Goal: Feedback & Contribution: Submit feedback/report problem

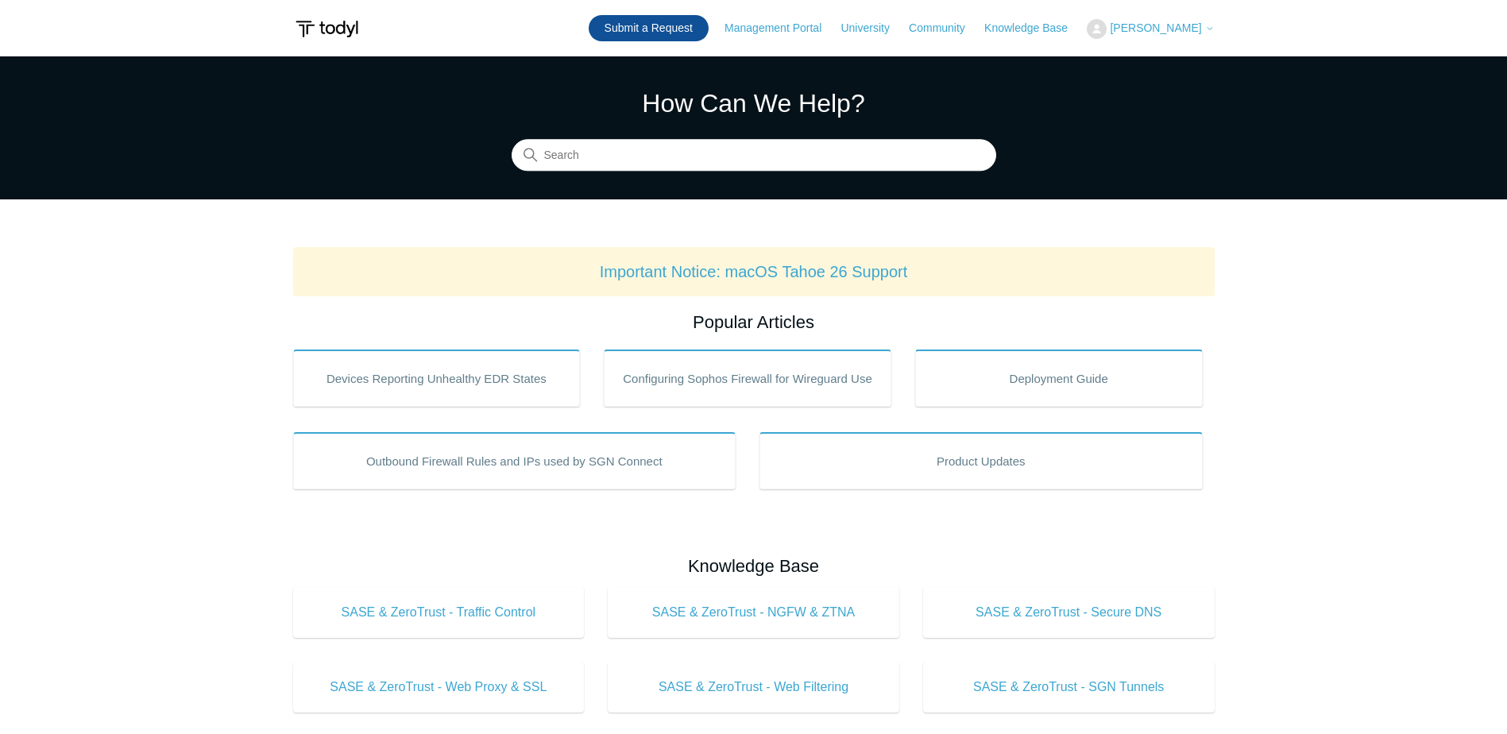
click at [661, 21] on link "Submit a Request" at bounding box center [649, 28] width 120 height 26
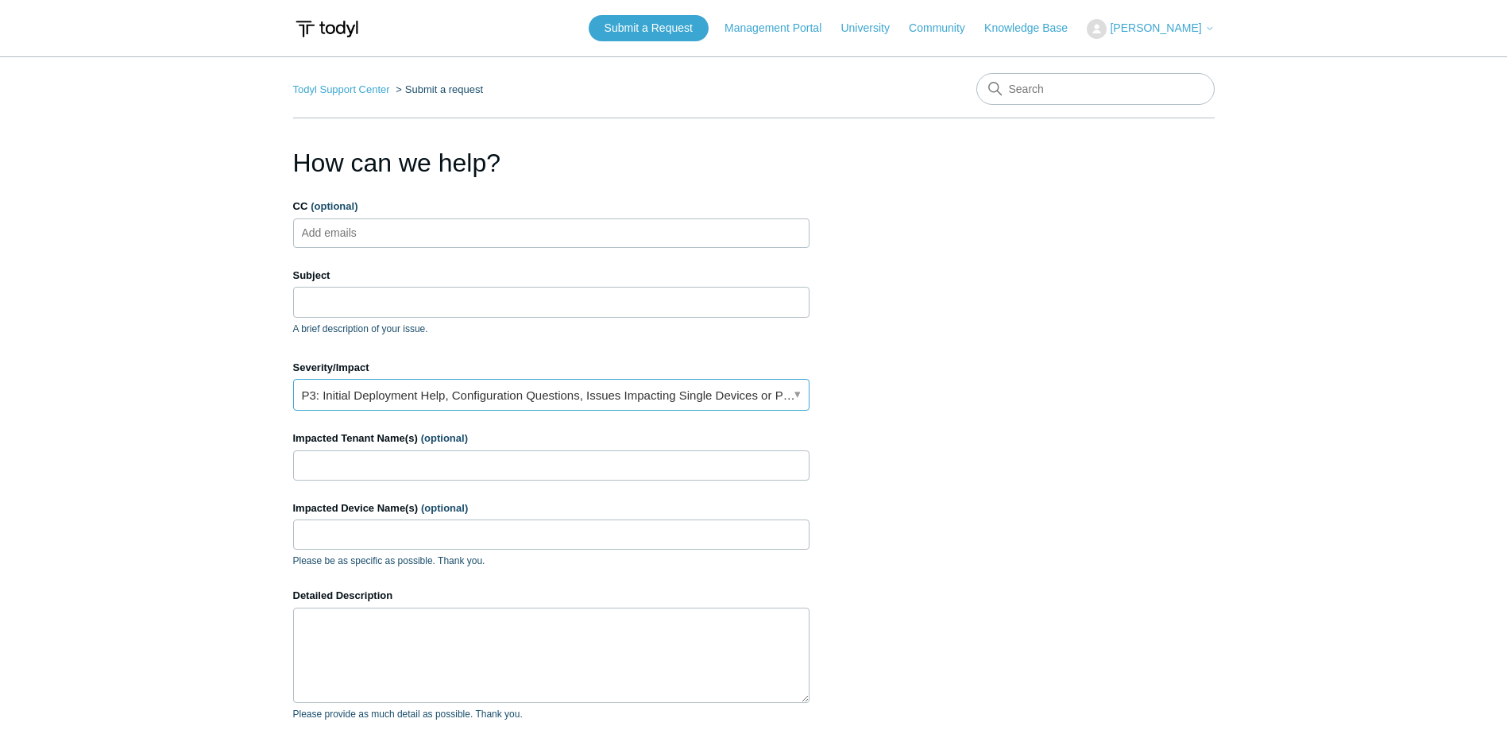
click at [603, 400] on link "P3: Initial Deployment Help, Configuration Questions, Issues Impacting Single D…" at bounding box center [551, 395] width 516 height 32
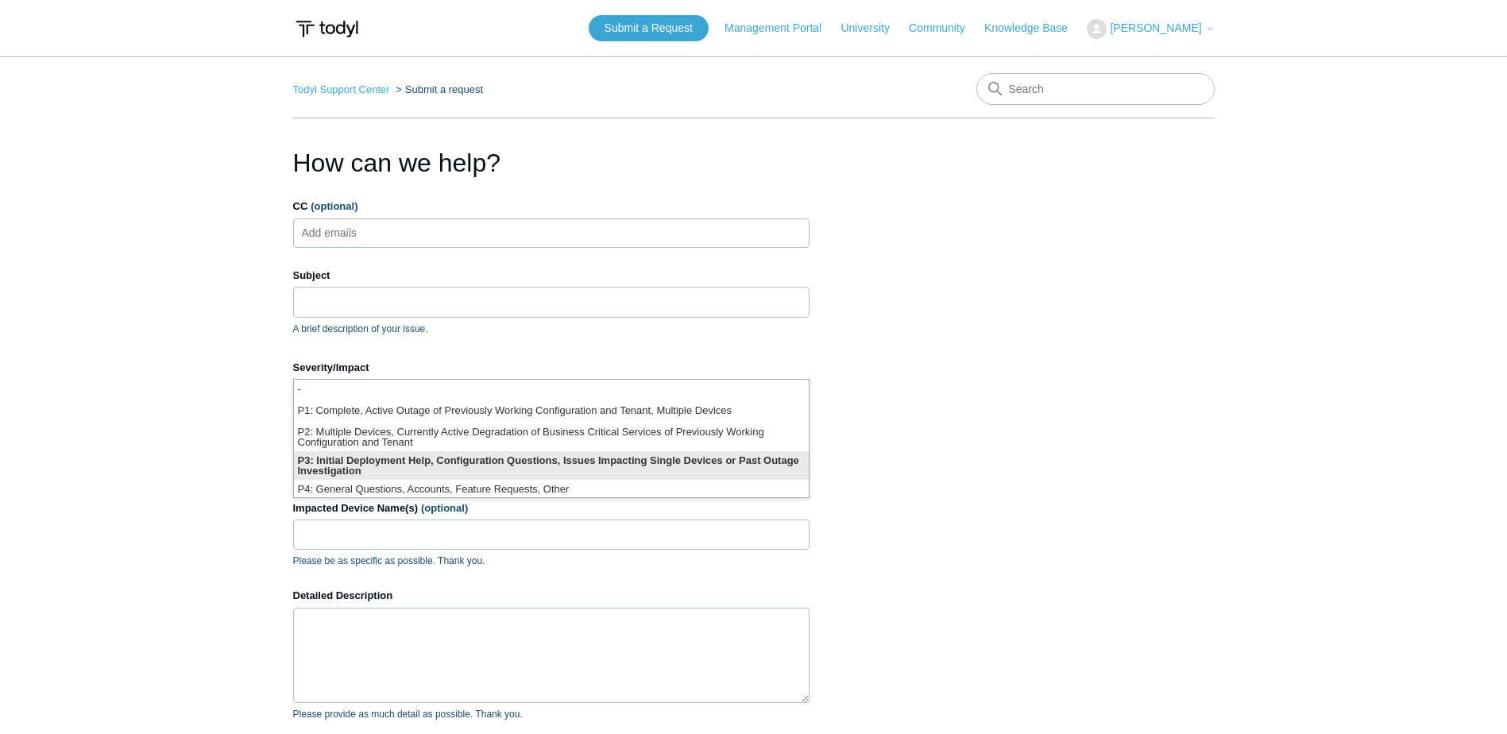
click at [584, 473] on li "P3: Initial Deployment Help, Configuration Questions, Issues Impacting Single D…" at bounding box center [551, 465] width 515 height 29
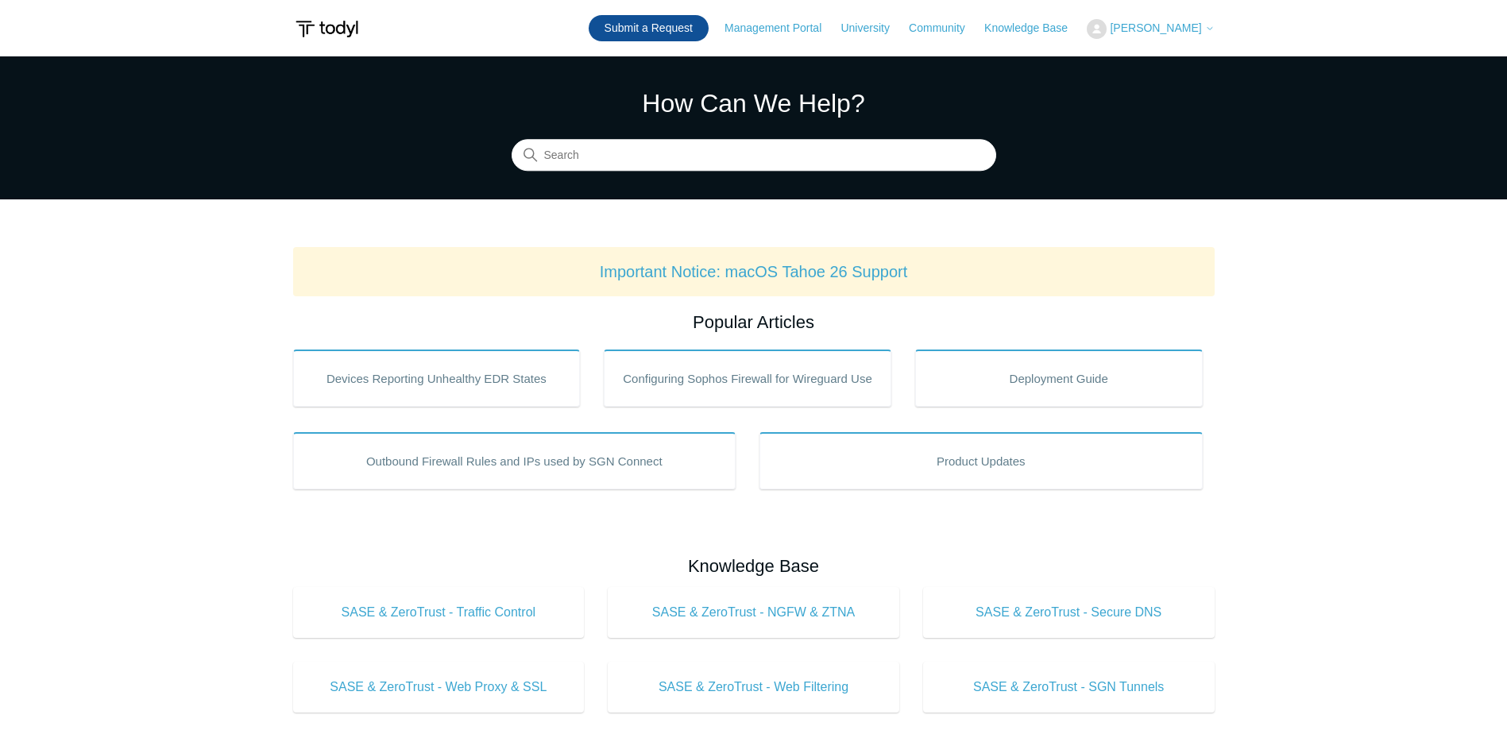
click at [689, 33] on link "Submit a Request" at bounding box center [649, 28] width 120 height 26
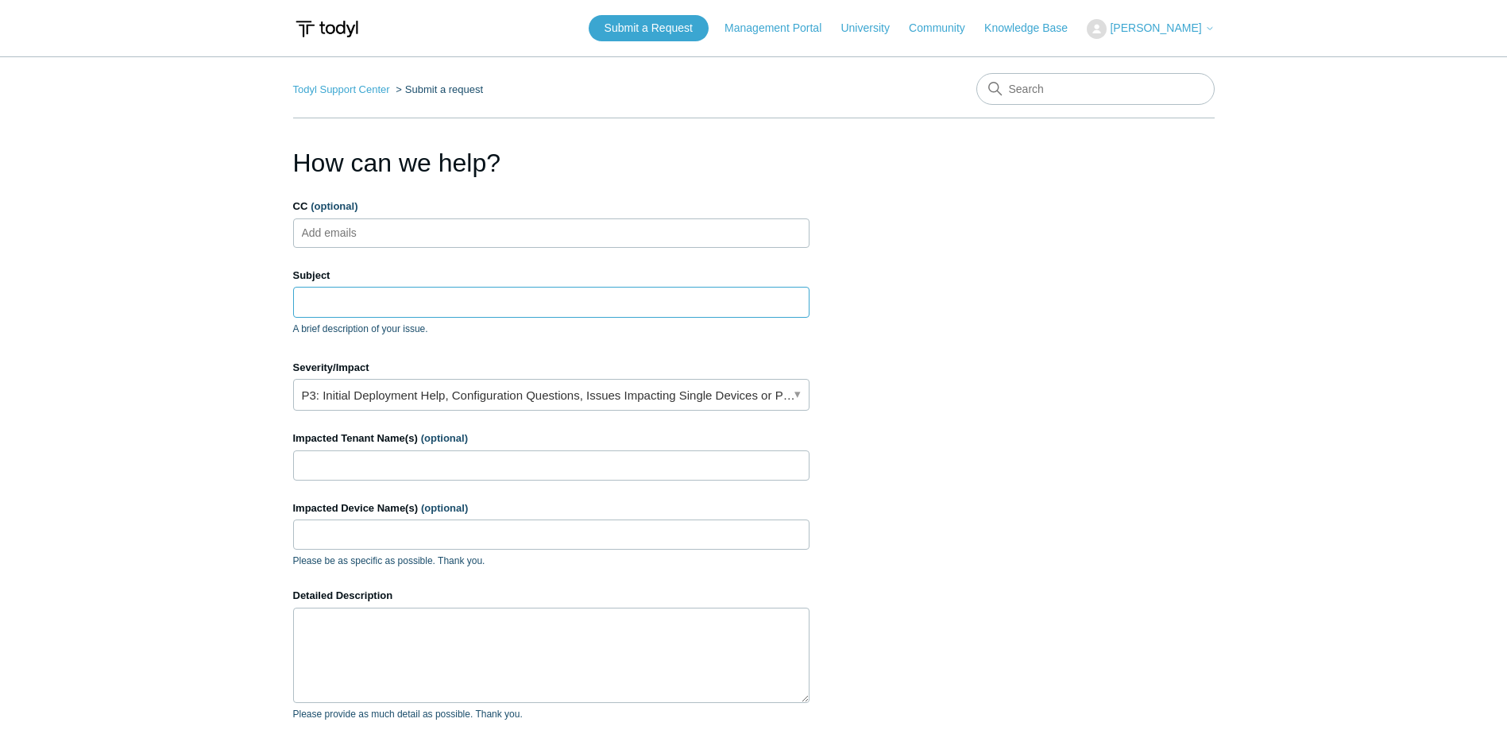
click at [549, 310] on input "Subject" at bounding box center [551, 302] width 516 height 30
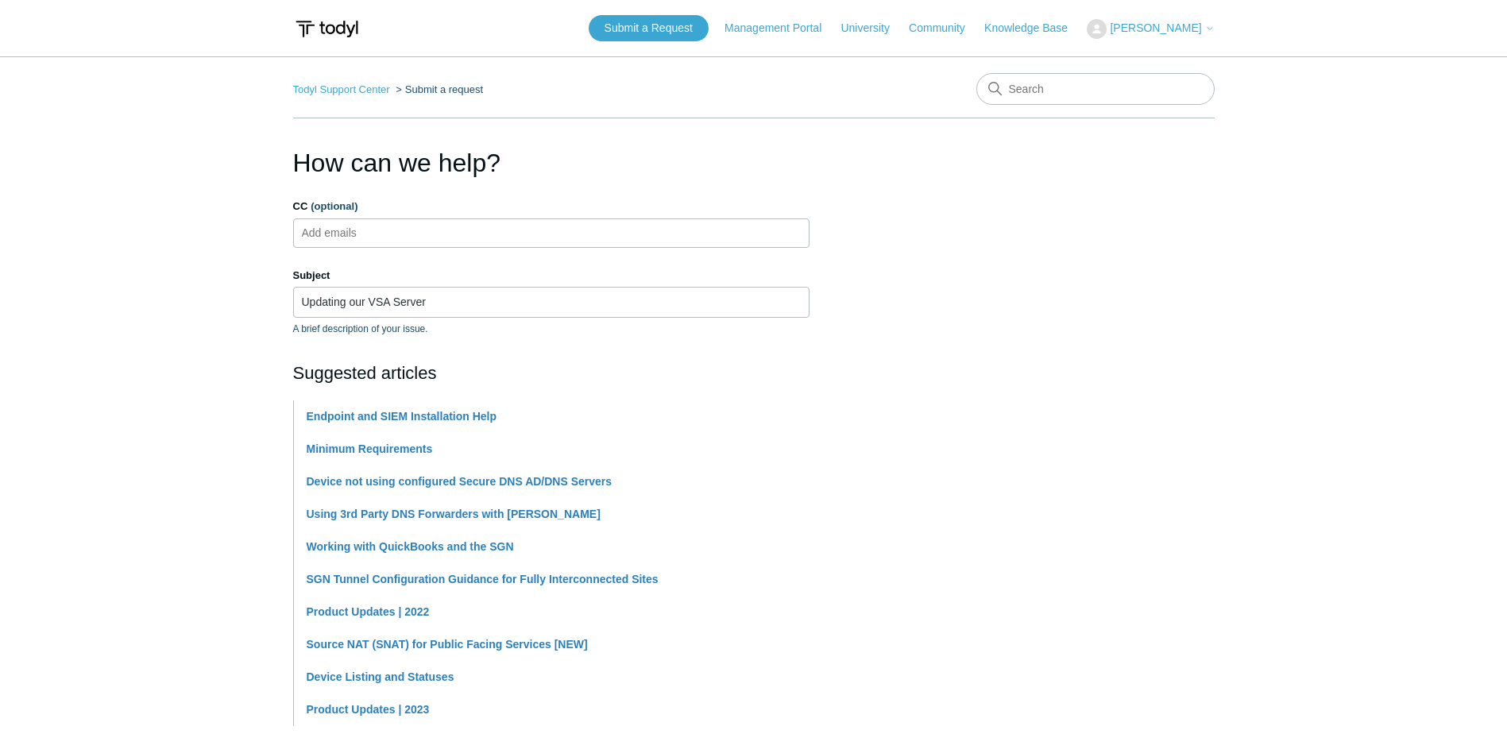
click at [1121, 359] on section "How can we help? CC (optional) Add emails Subject Updating our VSA Server A bri…" at bounding box center [753, 703] width 921 height 1118
drag, startPoint x: 1090, startPoint y: 460, endPoint x: 1082, endPoint y: 458, distance: 8.1
click at [1091, 461] on section "How can we help? CC (optional) Add emails Subject Updating our VSA Server A bri…" at bounding box center [753, 703] width 921 height 1118
click at [482, 305] on input "Updating our VSA Server" at bounding box center [551, 302] width 516 height 30
click at [177, 261] on main "Todyl Support Center Submit a request How can we help? CC (optional) Add emails…" at bounding box center [753, 658] width 1507 height 1205
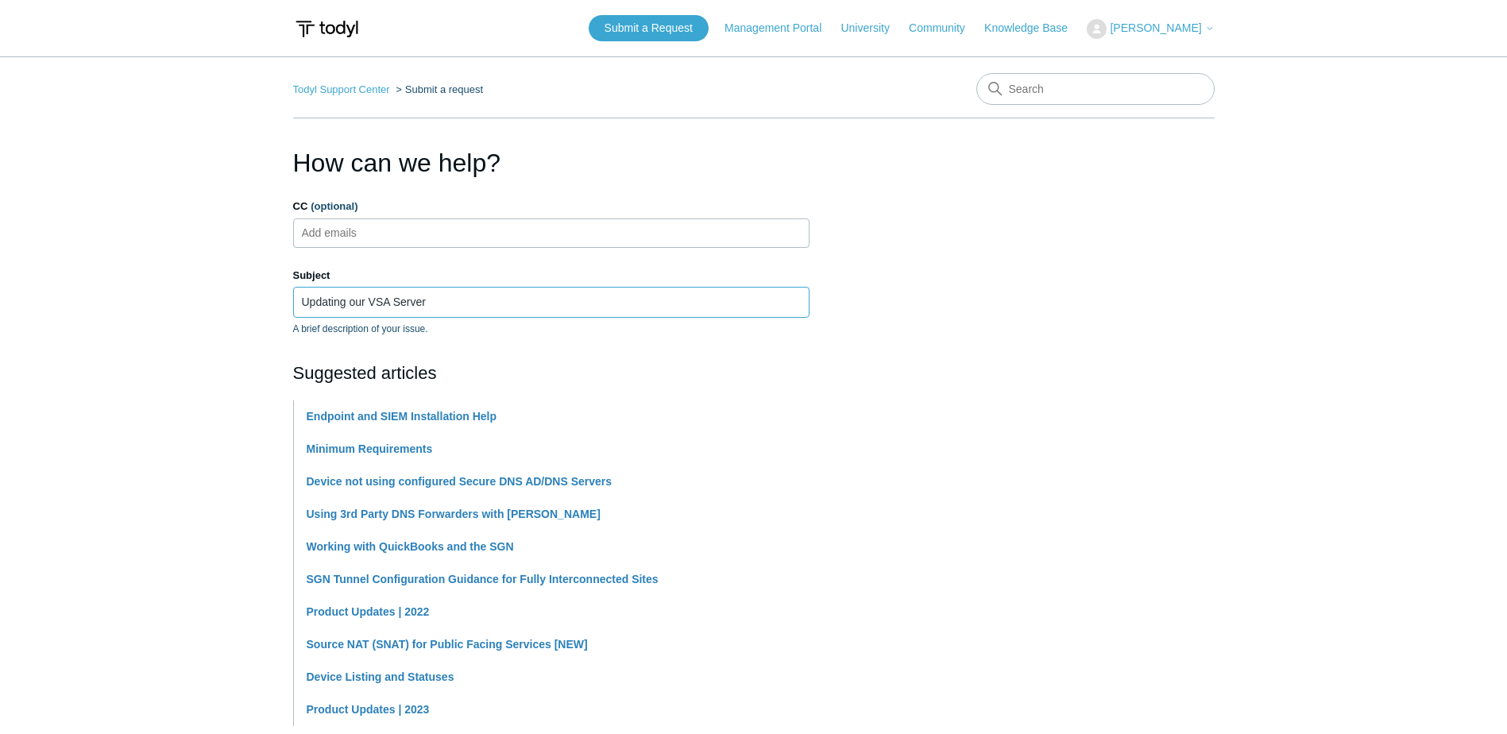
drag, startPoint x: 489, startPoint y: 299, endPoint x: 106, endPoint y: 308, distance: 382.9
click at [91, 308] on main "Todyl Support Center Submit a request How can we help? CC (optional) Add emails…" at bounding box center [753, 658] width 1507 height 1205
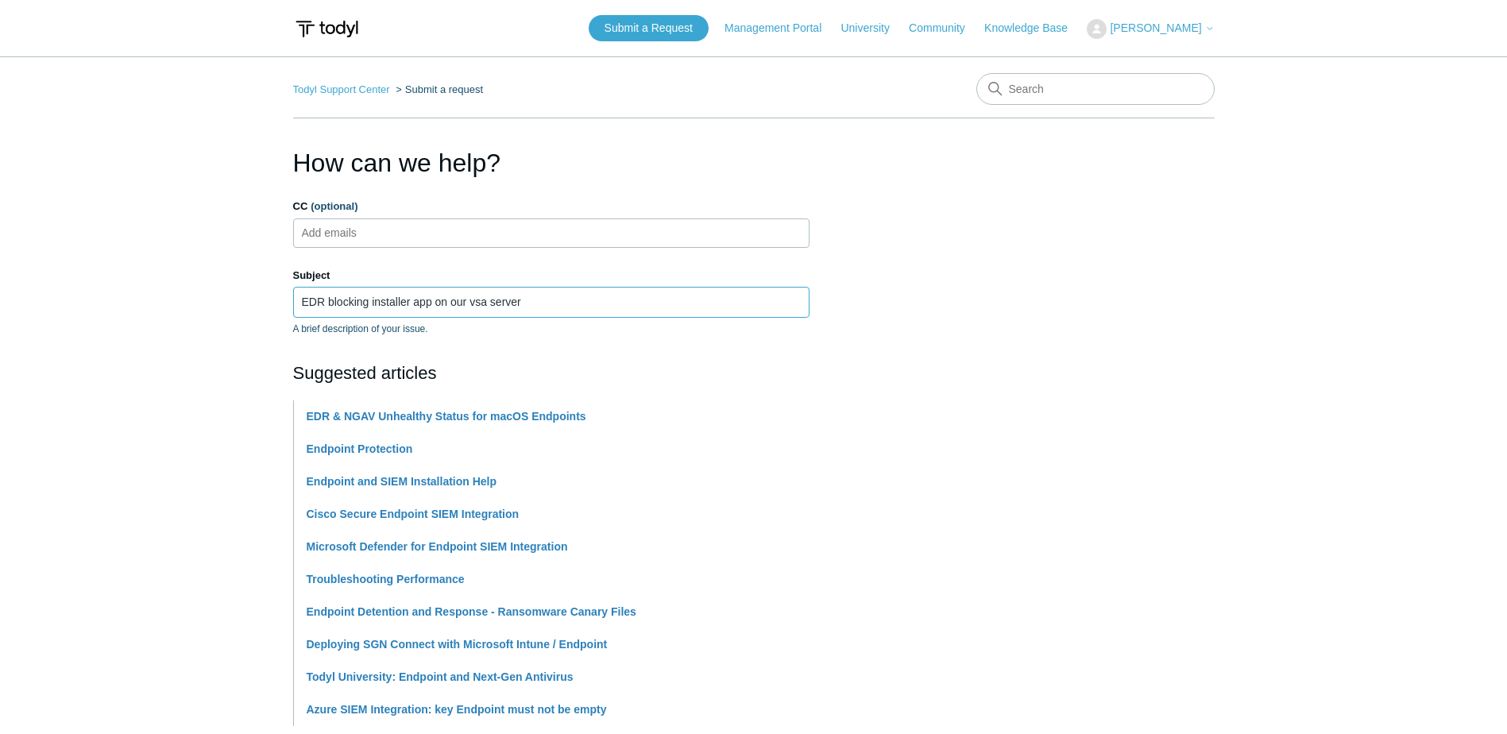
type input "EDR blocking installer app on our vsa server"
click at [149, 355] on main "Todyl Support Center Submit a request How can we help? CC (optional) Add emails…" at bounding box center [753, 658] width 1507 height 1205
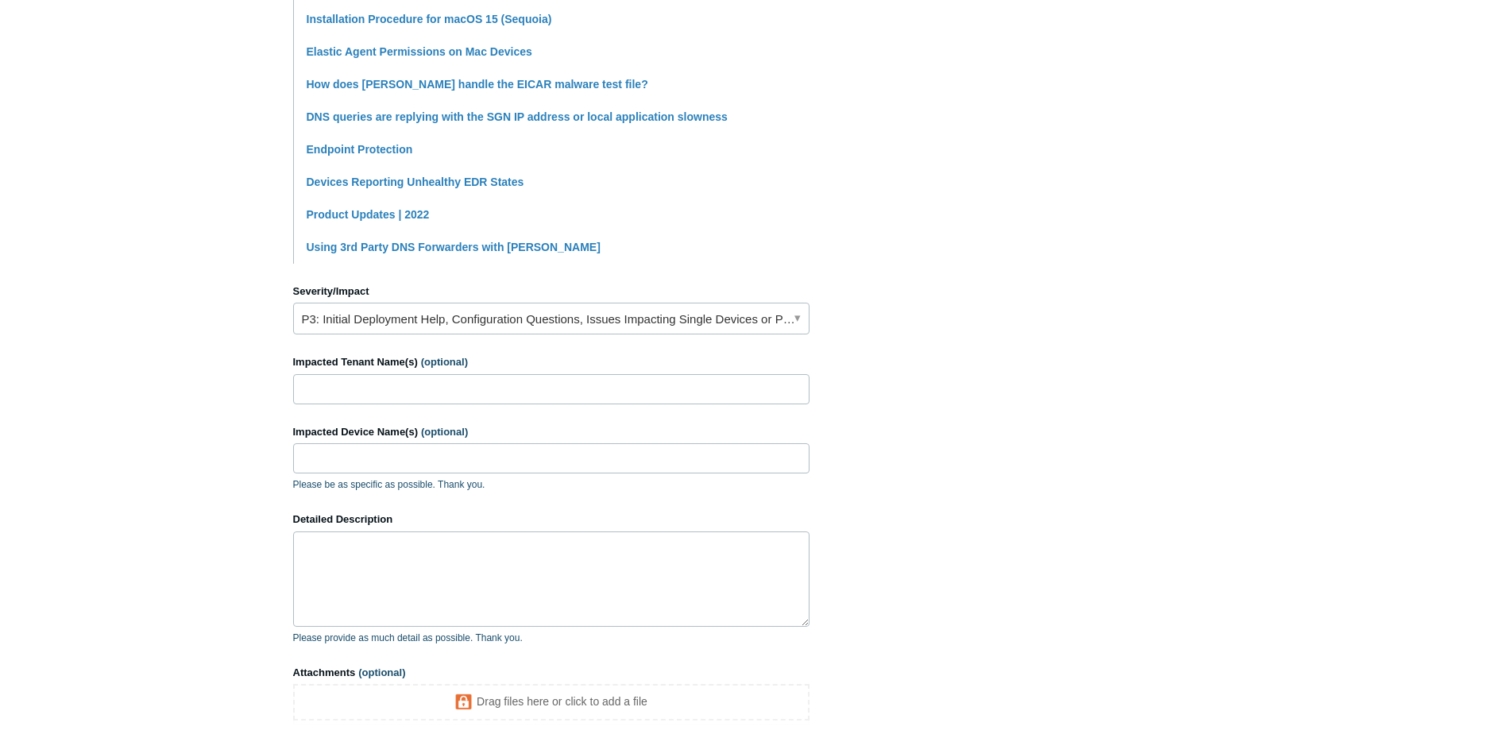
scroll to position [635, 0]
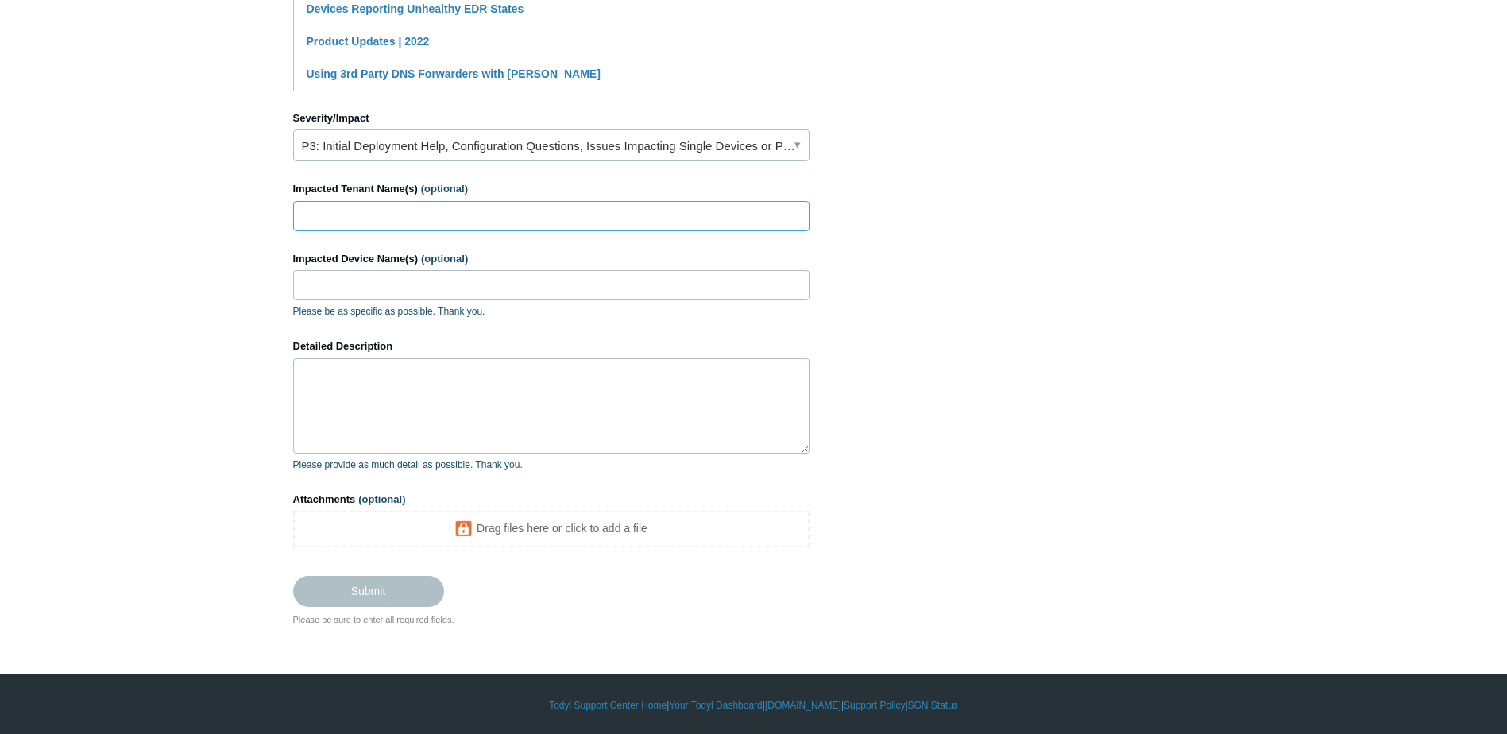
click at [451, 222] on input "Impacted Tenant Name(s) (optional)" at bounding box center [551, 216] width 516 height 30
type input "TMGC DataCenter"
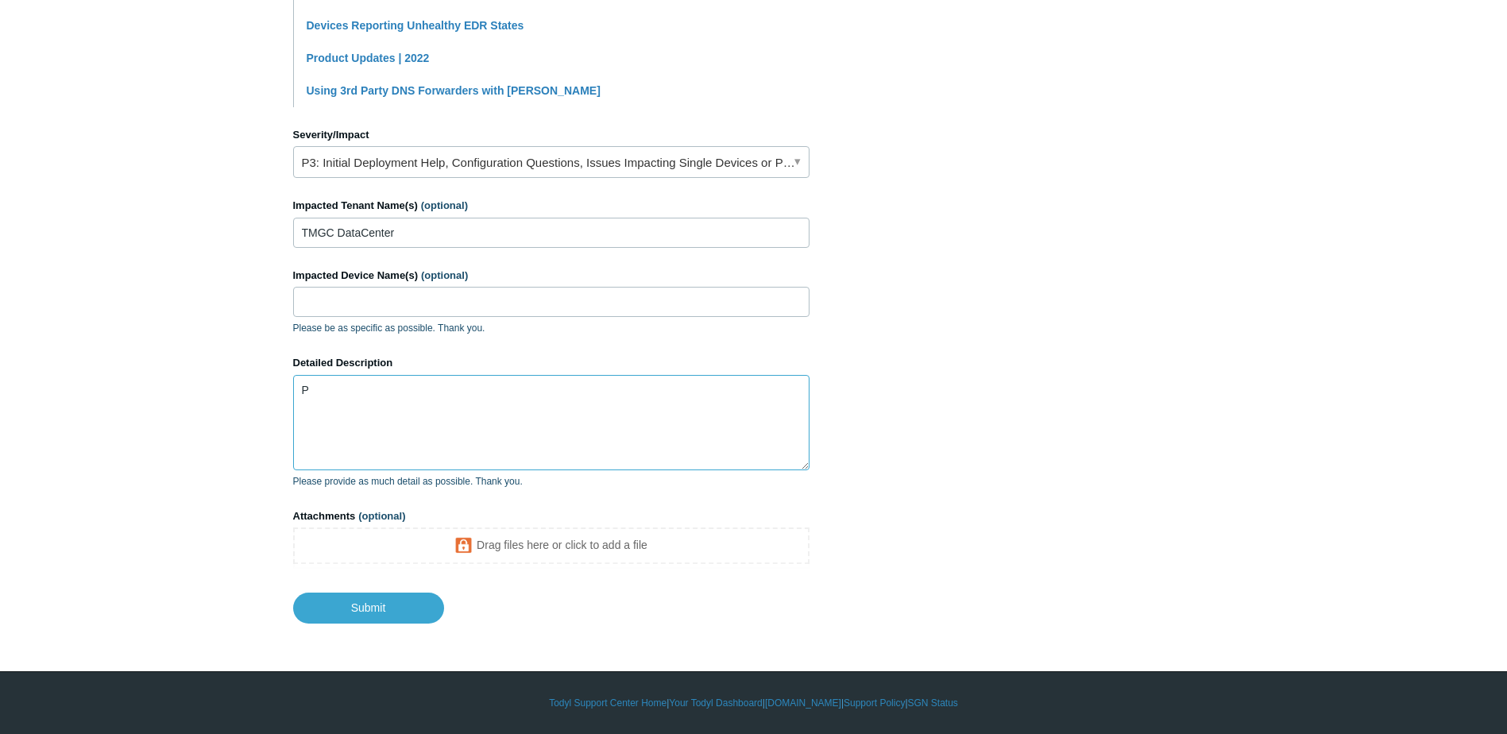
scroll to position [619, 0]
paste textarea "0025577943464657"
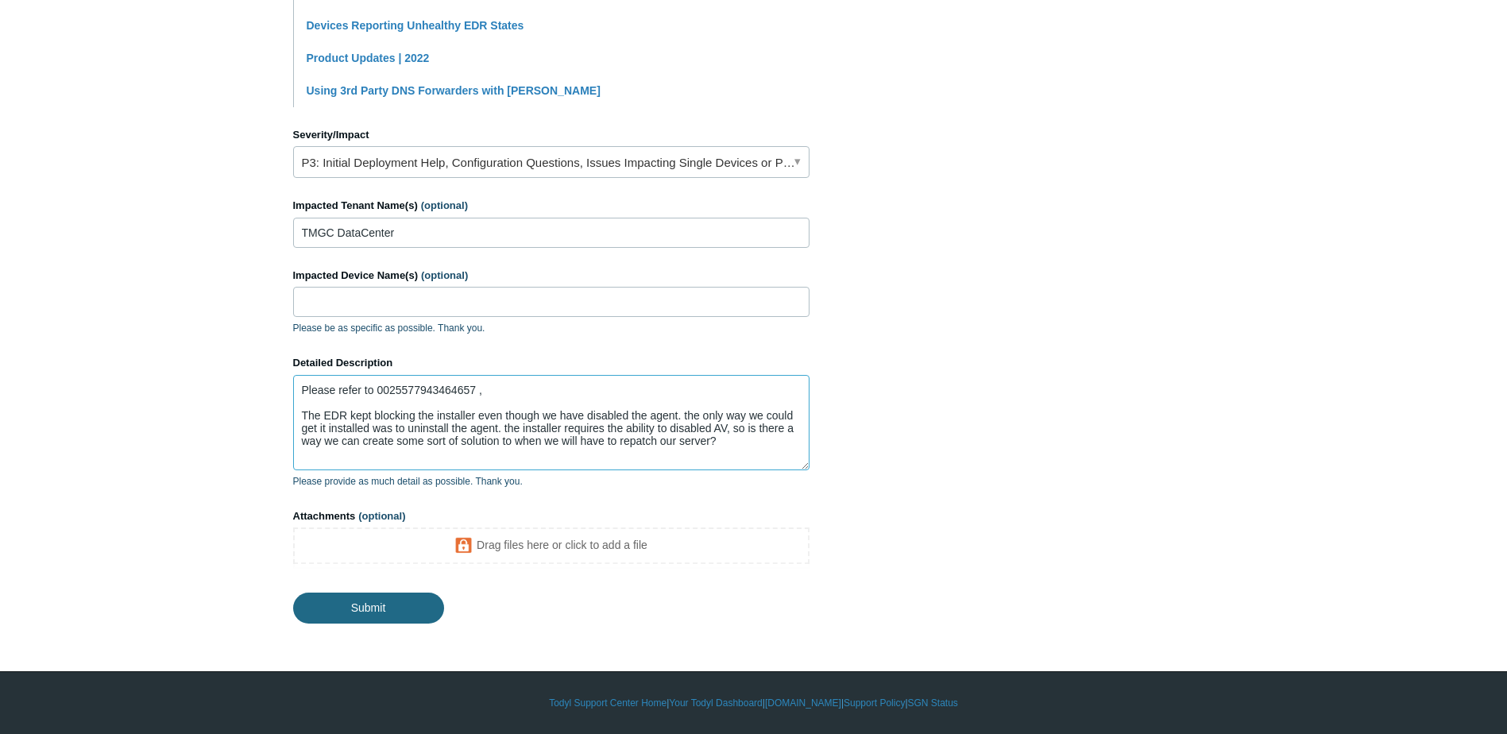
type textarea "Please refer to 0025577943464657 , The EDR kept blocking the installer even tho…"
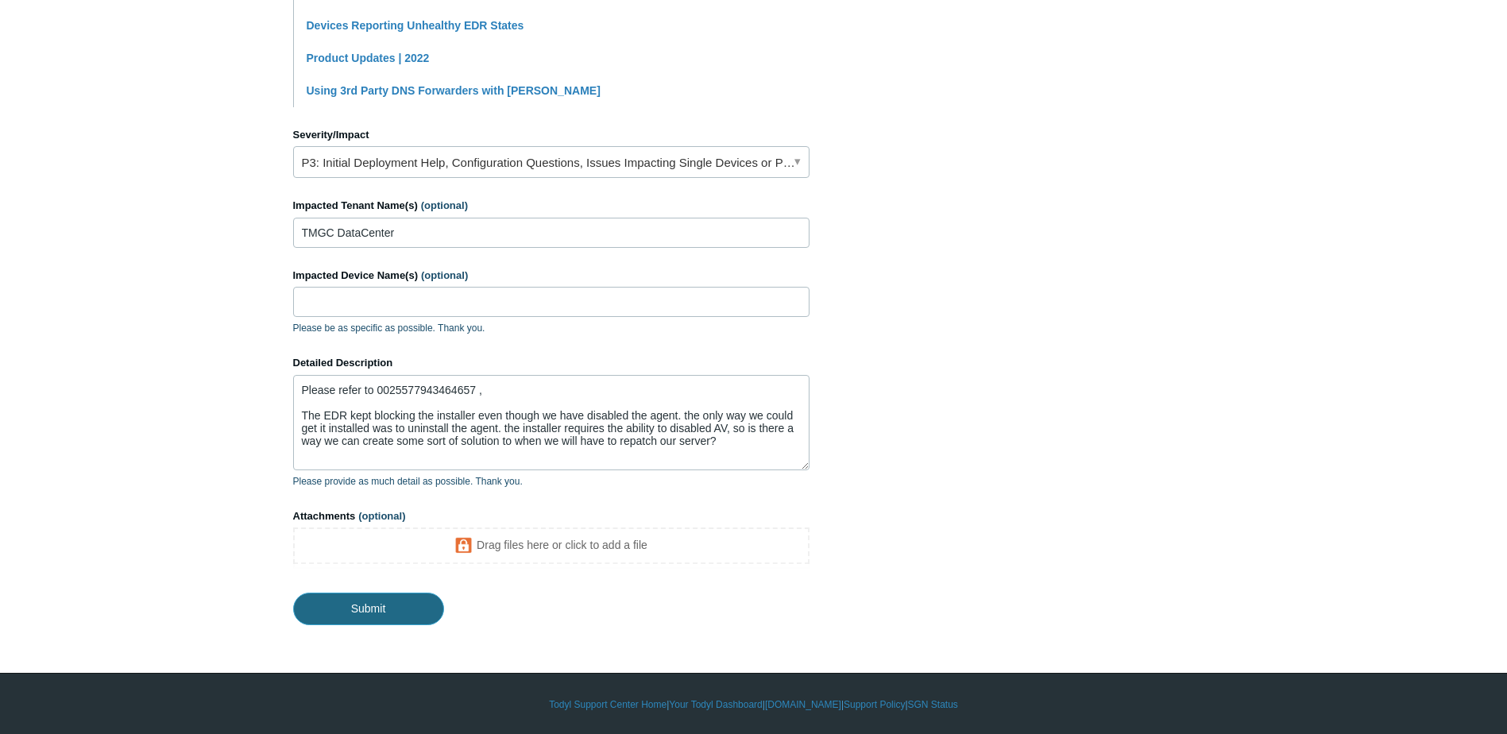
click at [396, 611] on input "Submit" at bounding box center [368, 609] width 151 height 32
